Goal: Navigation & Orientation: Find specific page/section

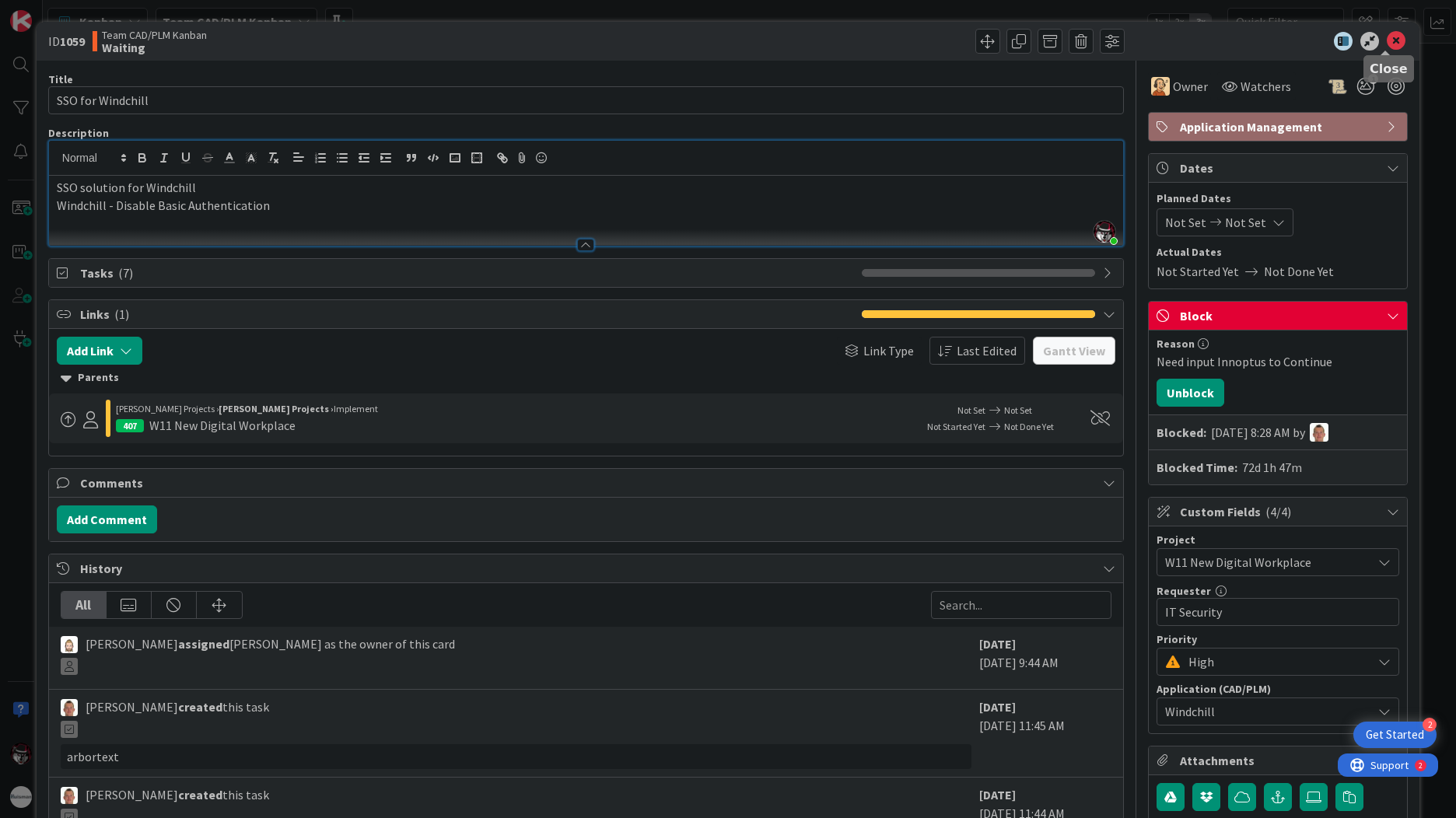
click at [1386, 49] on icon at bounding box center [1395, 41] width 18 height 18
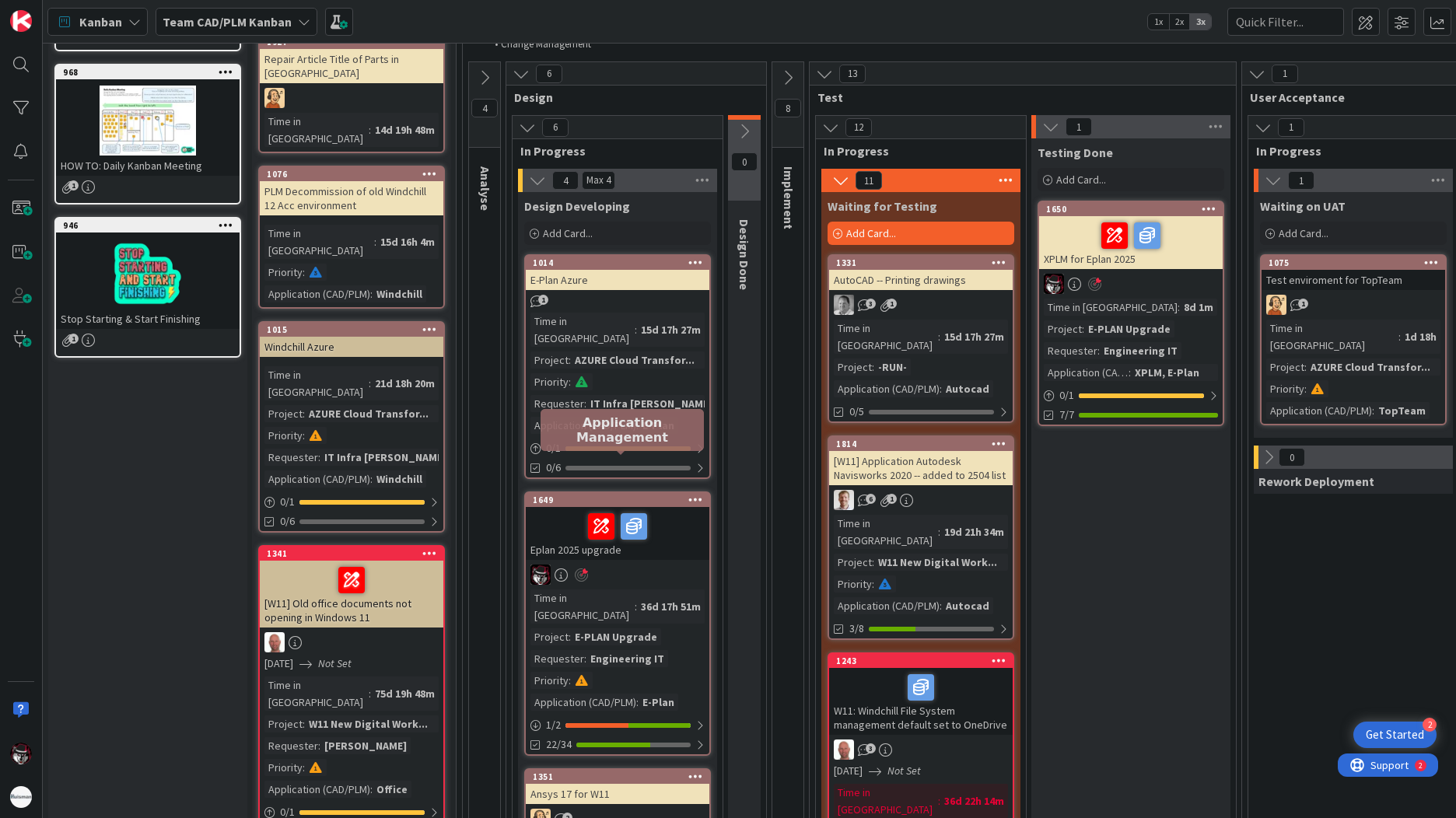
scroll to position [233, 0]
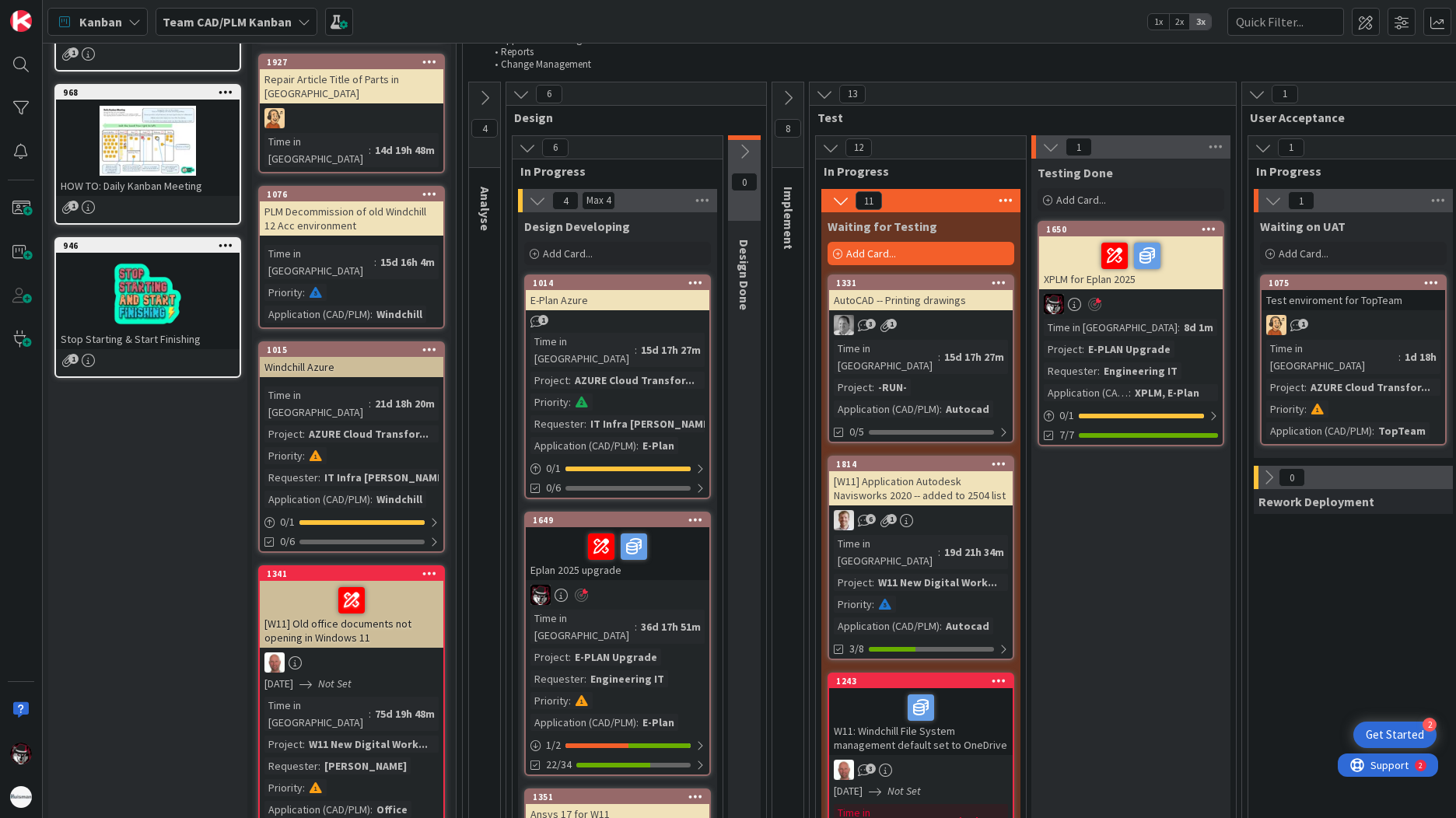
click at [657, 350] on div "Time in Column : 15d 17h 27m Project : AZURE Cloud Transfor... Priority : Reque…" at bounding box center [618, 393] width 174 height 122
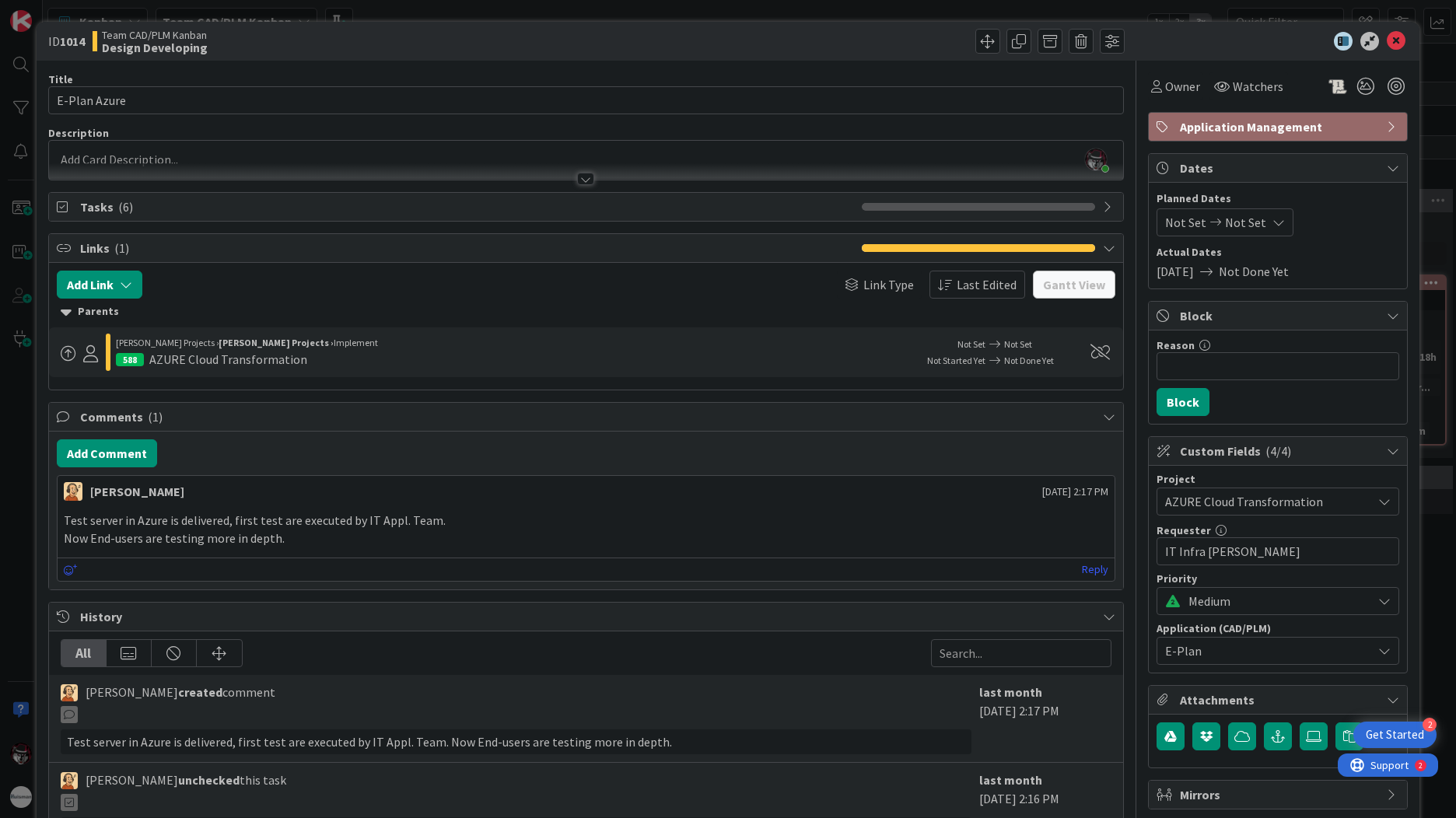
click at [587, 180] on div at bounding box center [585, 179] width 17 height 13
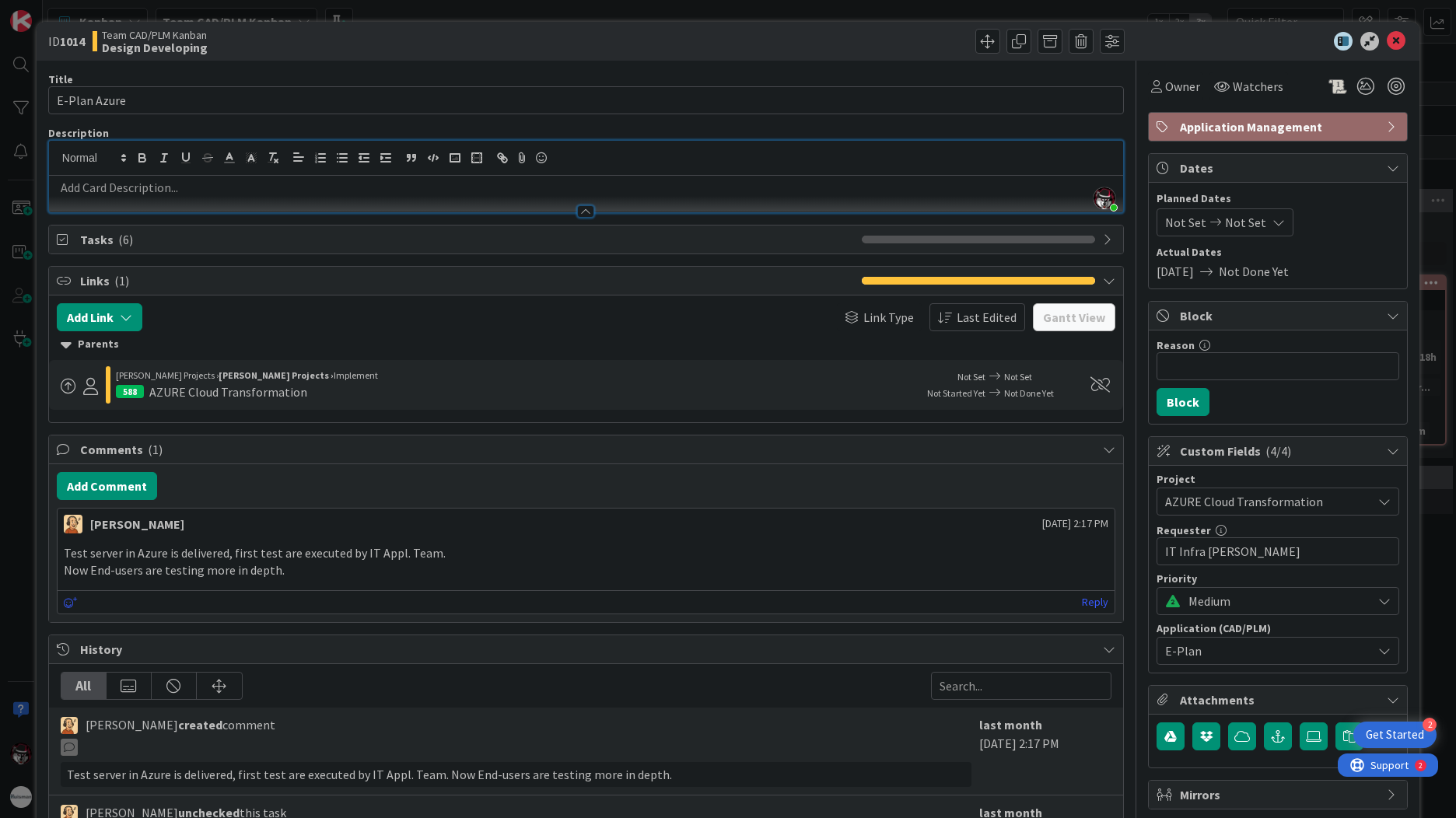
click at [577, 211] on div at bounding box center [585, 212] width 17 height 13
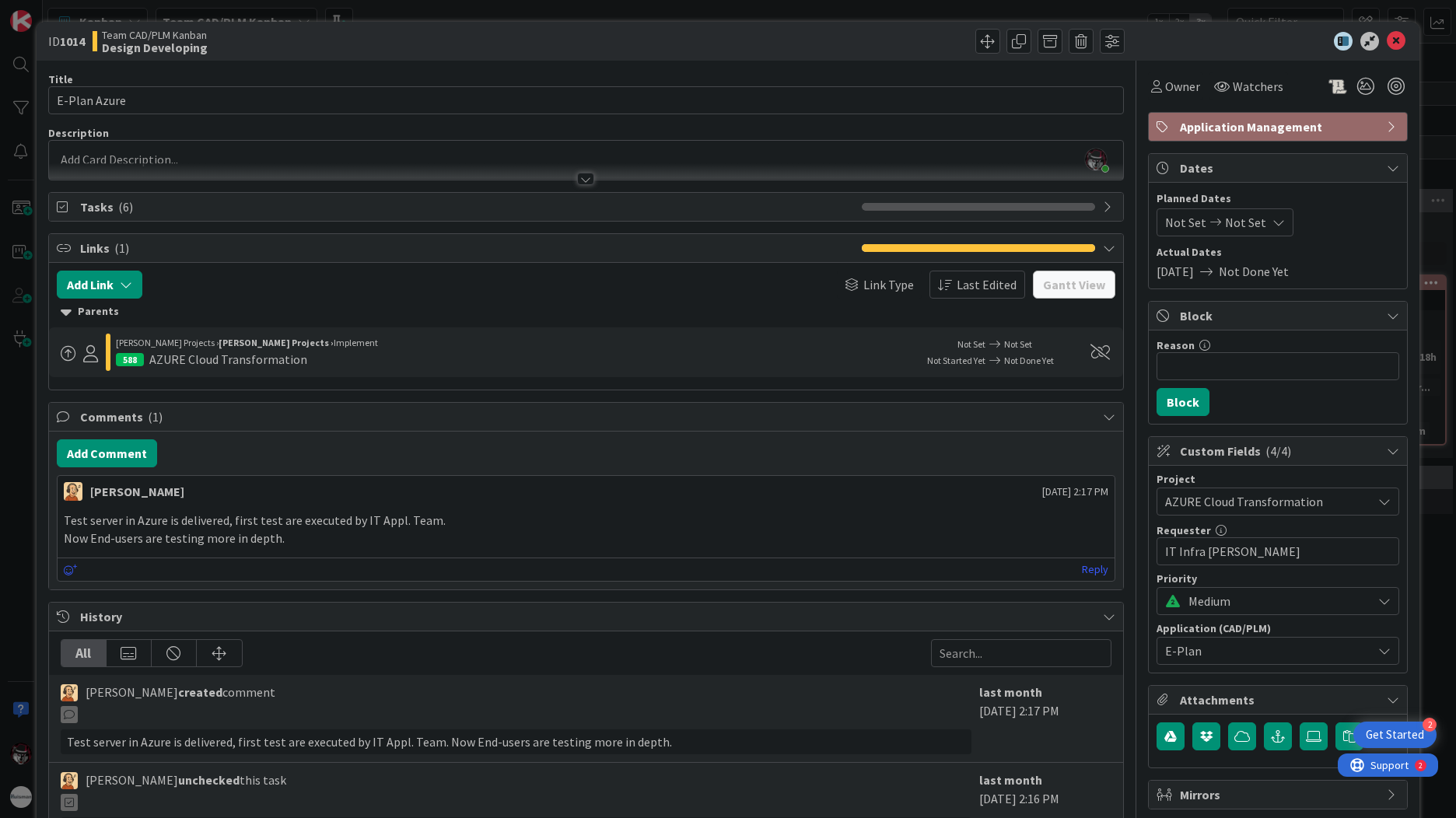
click at [188, 220] on div "Tasks ( 6 )" at bounding box center [586, 206] width 1074 height 28
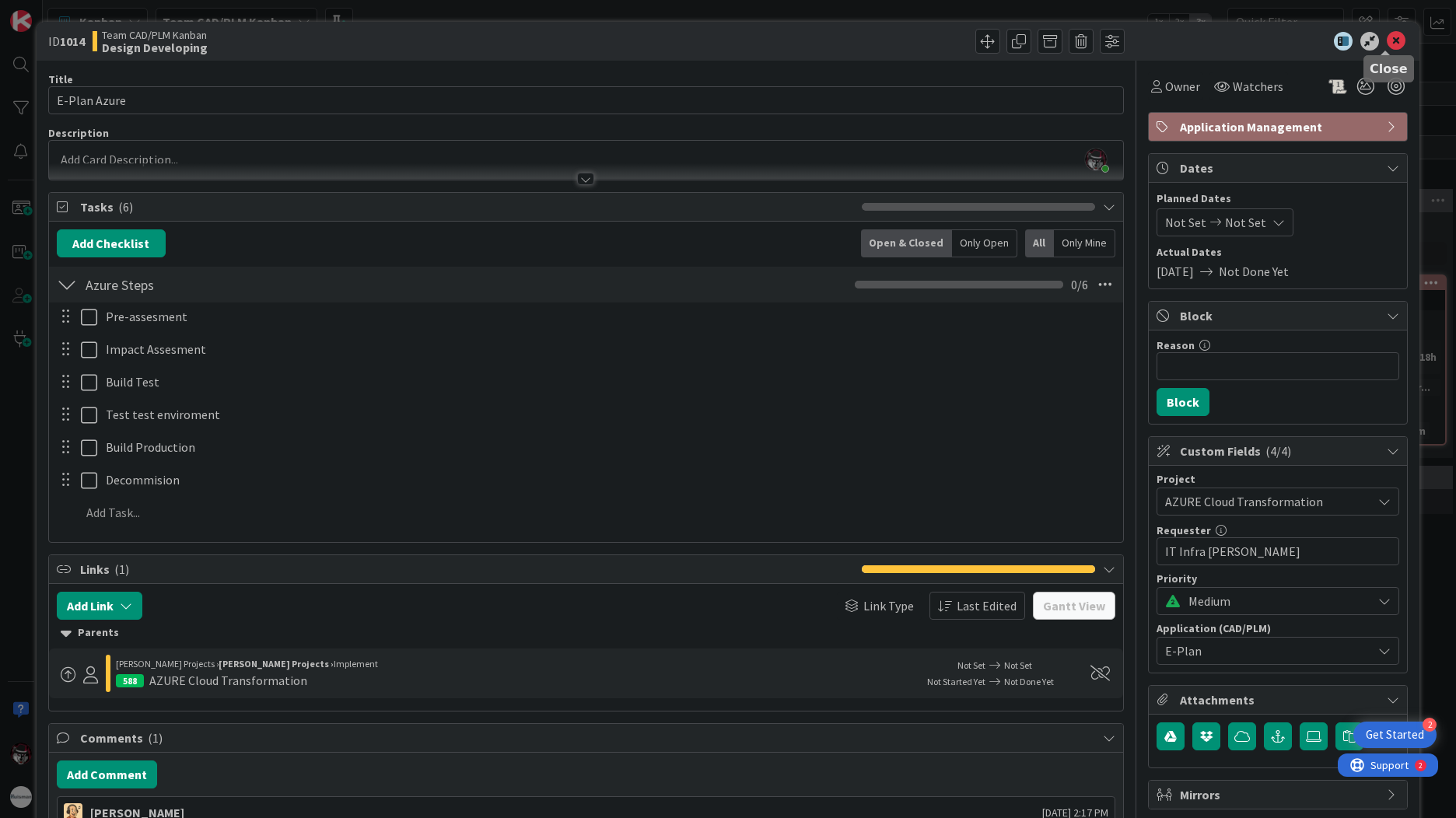
click at [1386, 44] on icon at bounding box center [1395, 41] width 18 height 18
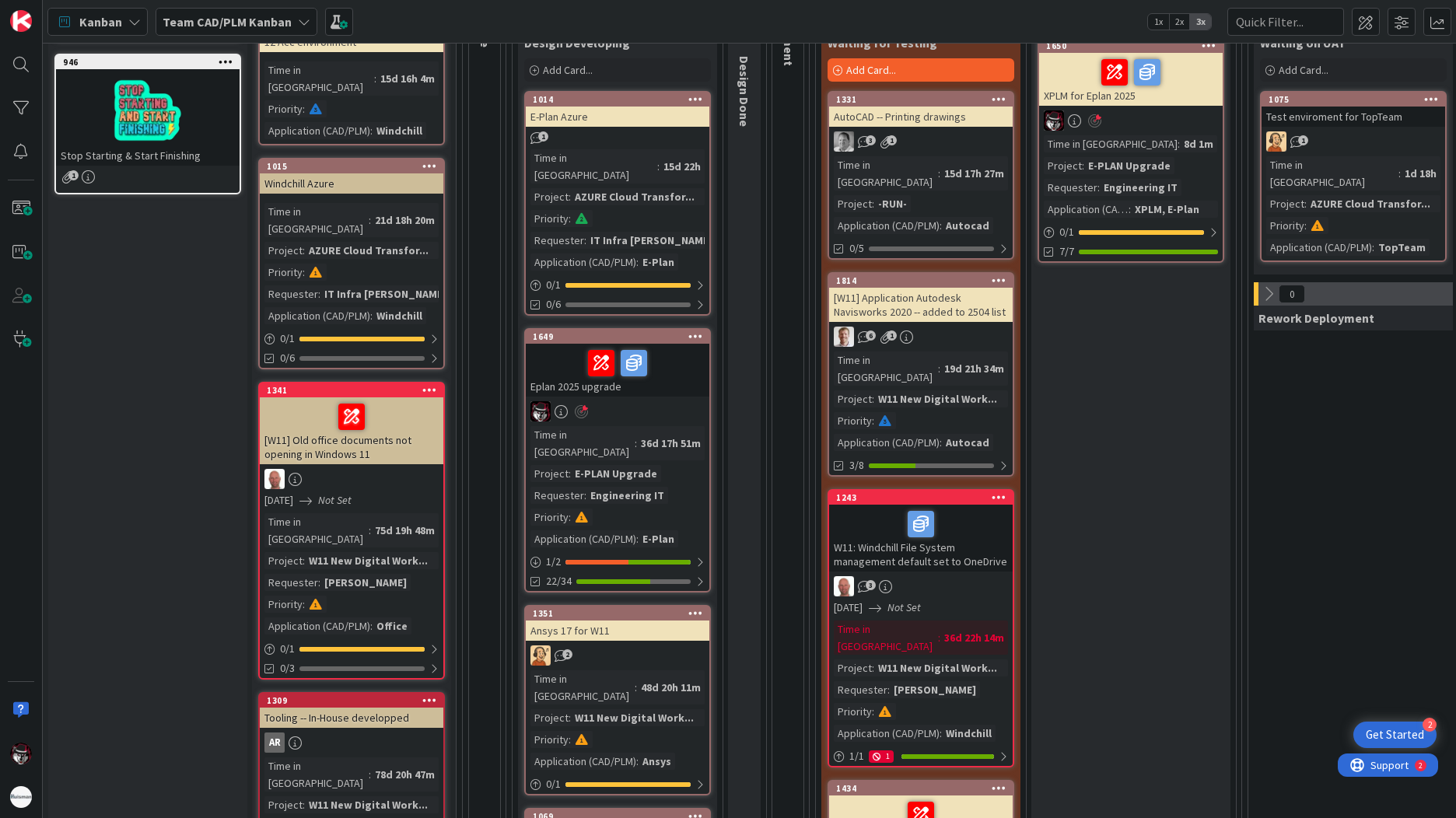
scroll to position [466, 0]
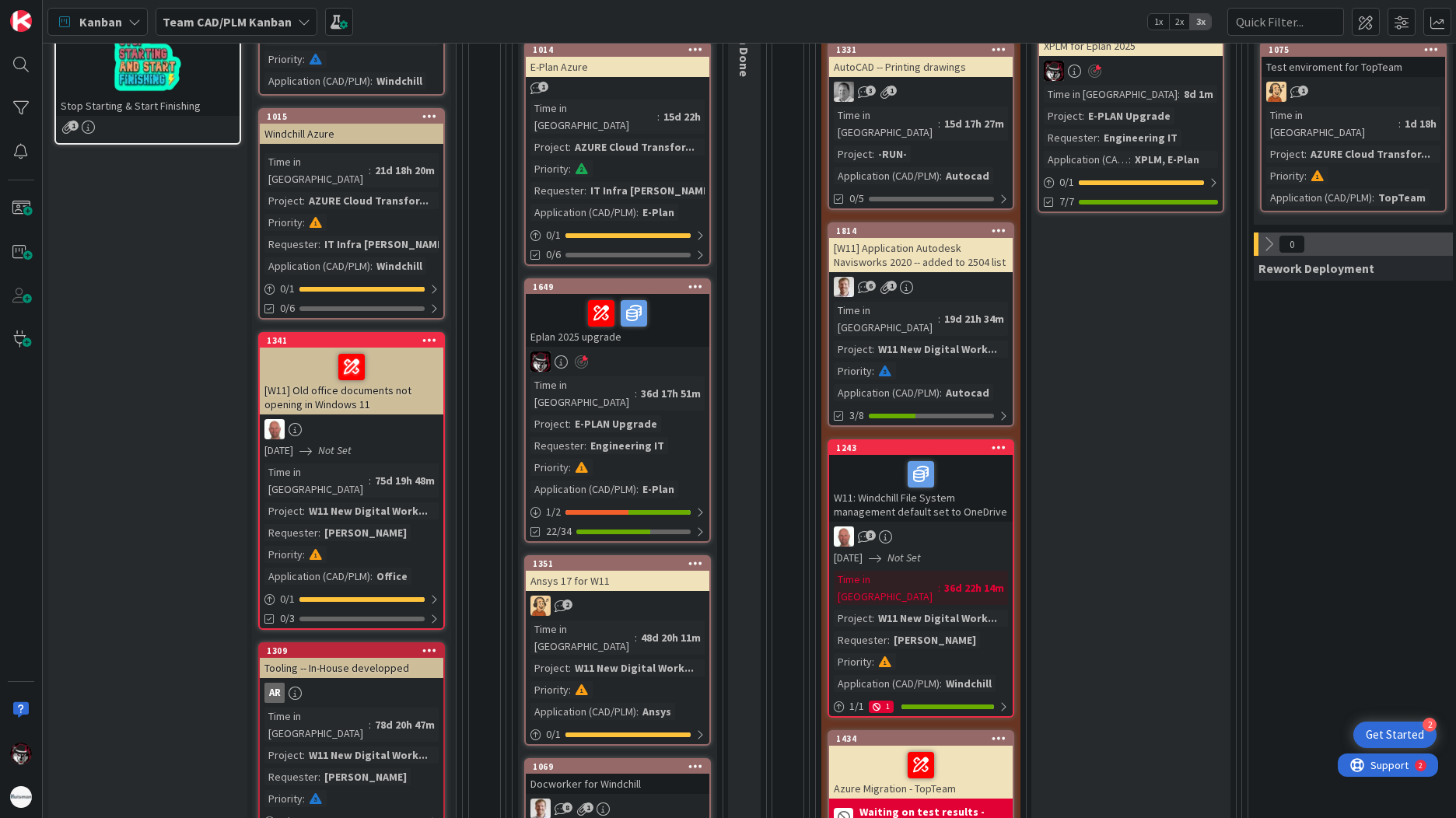
click at [647, 385] on div "36d 17h 51m" at bounding box center [670, 393] width 68 height 17
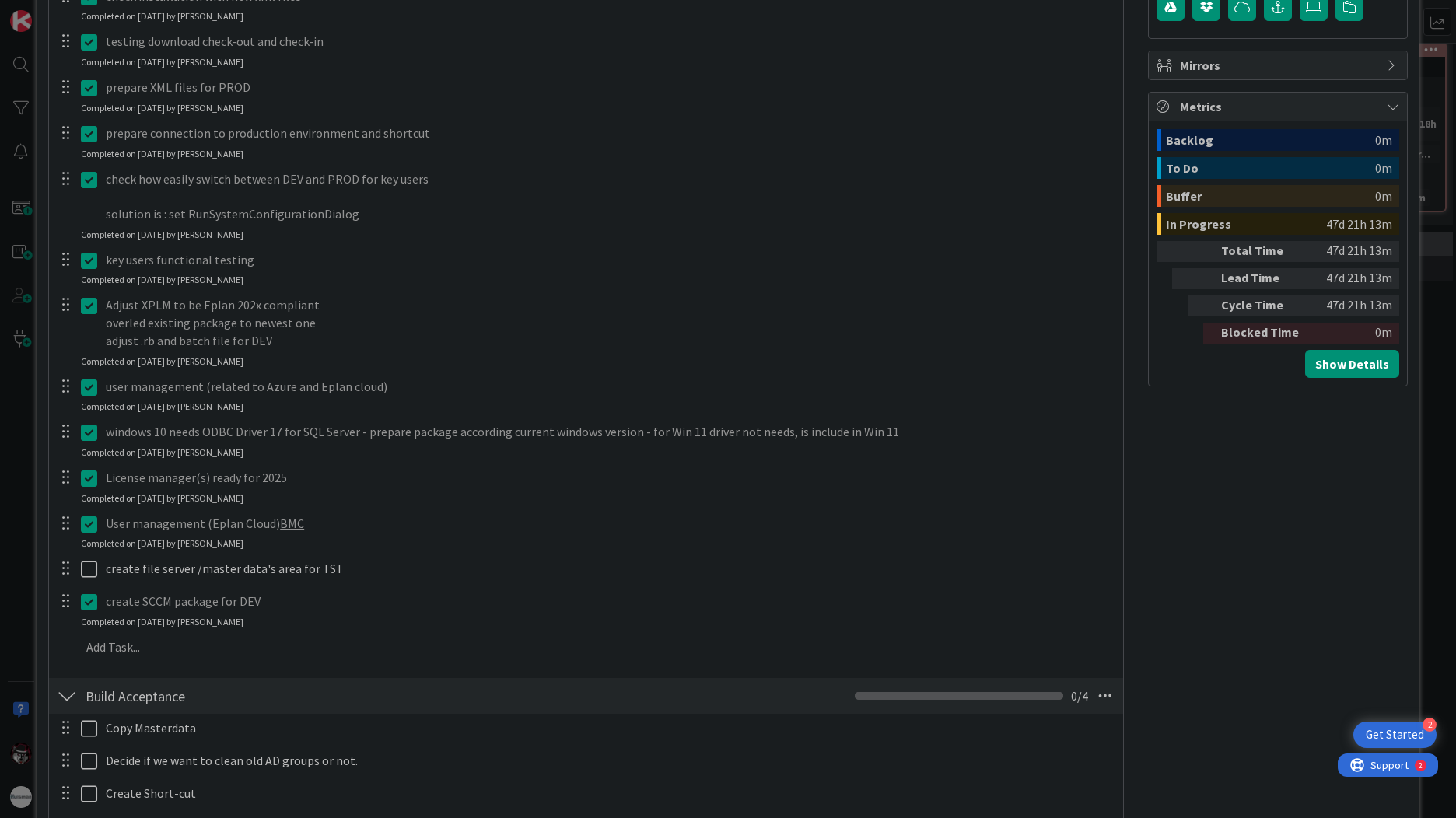
scroll to position [777, 0]
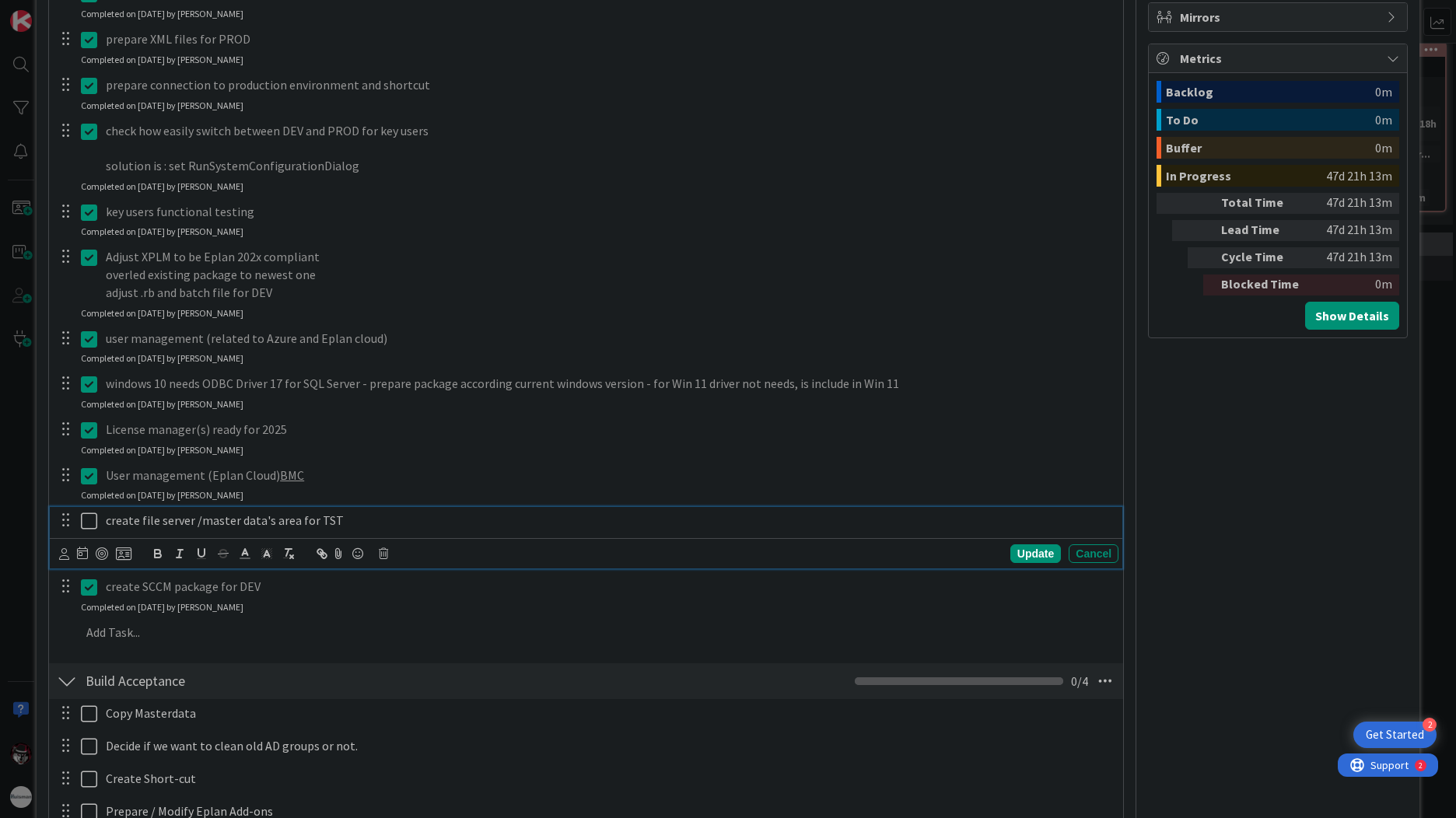
click at [88, 529] on icon at bounding box center [89, 521] width 16 height 18
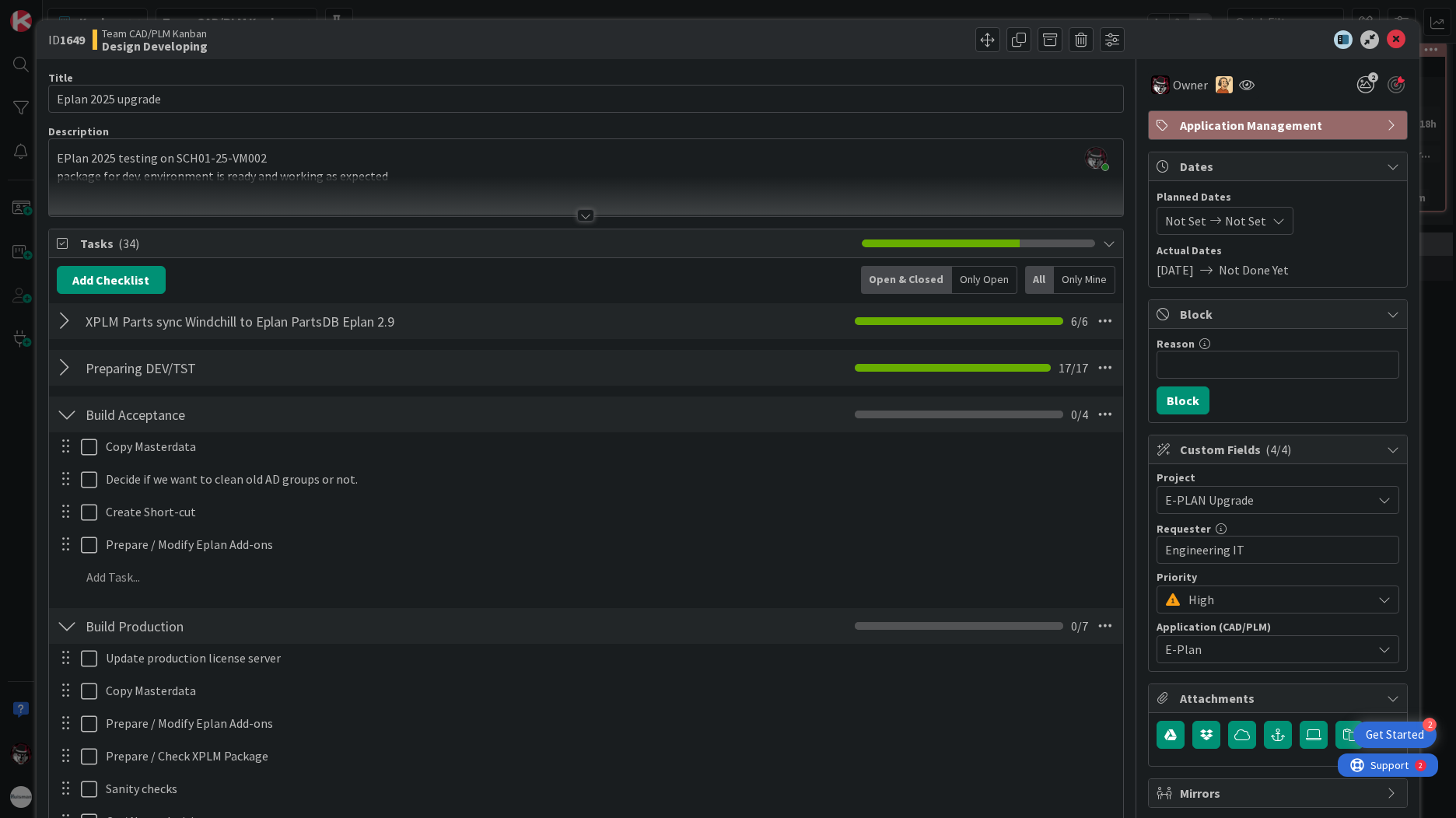
scroll to position [0, 0]
